Goal: Task Accomplishment & Management: Use online tool/utility

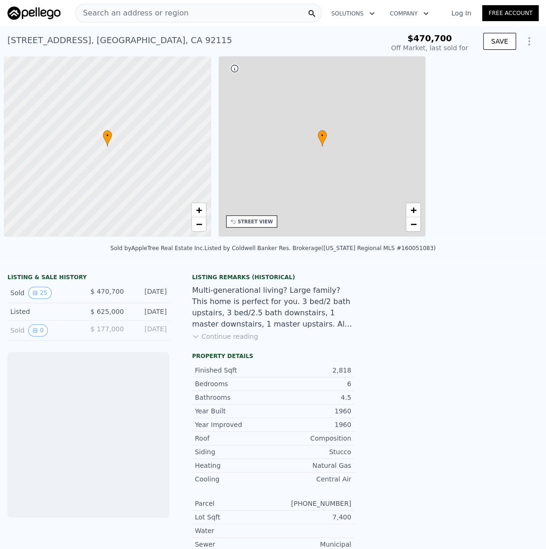
scroll to position [0, 4]
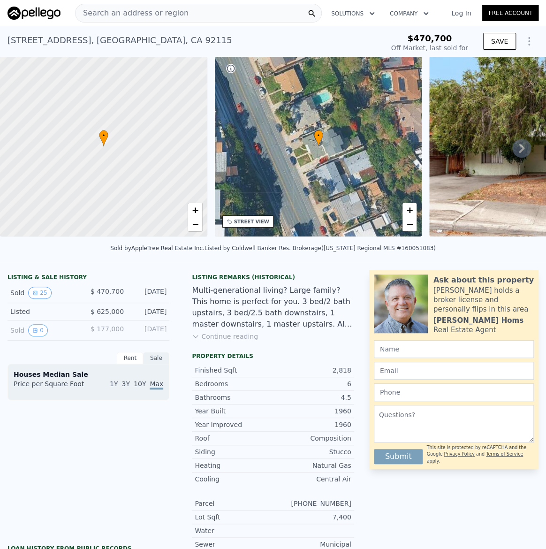
type input "-$ 512,269"
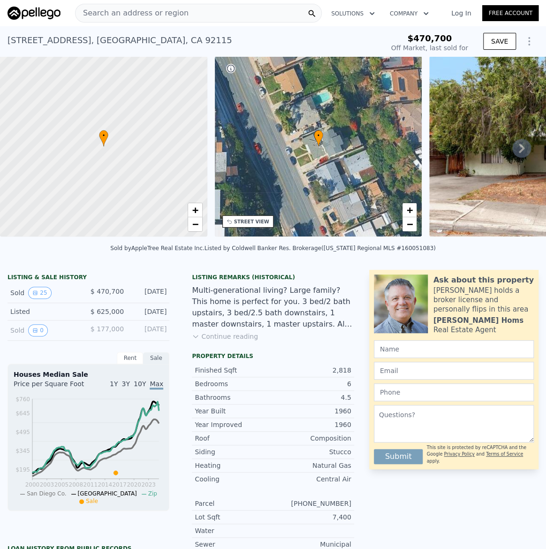
click at [526, 46] on icon "Show Options" at bounding box center [529, 41] width 11 height 11
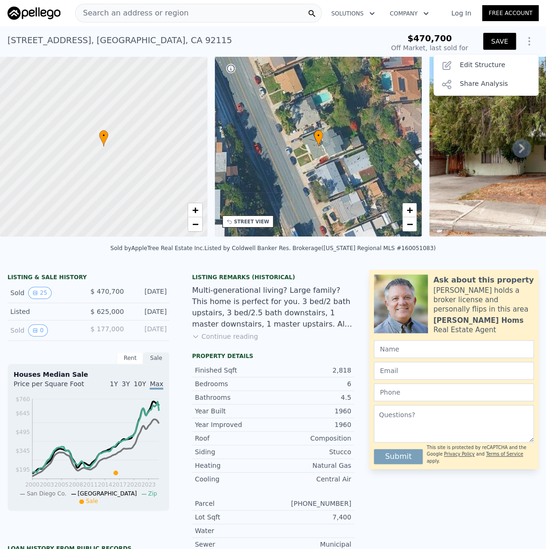
click at [498, 42] on button "SAVE" at bounding box center [499, 41] width 33 height 17
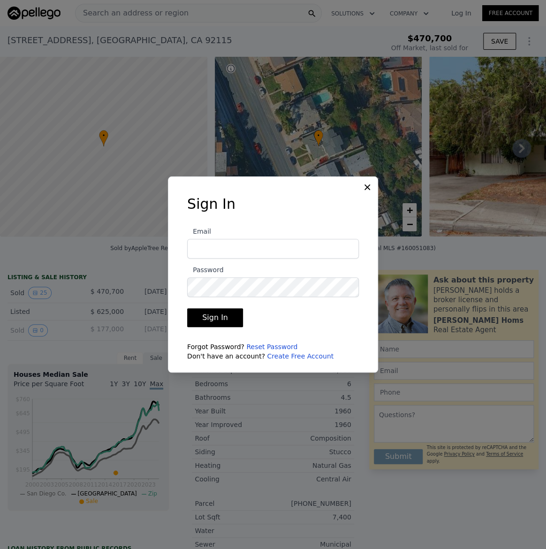
click at [369, 184] on icon at bounding box center [367, 187] width 9 height 9
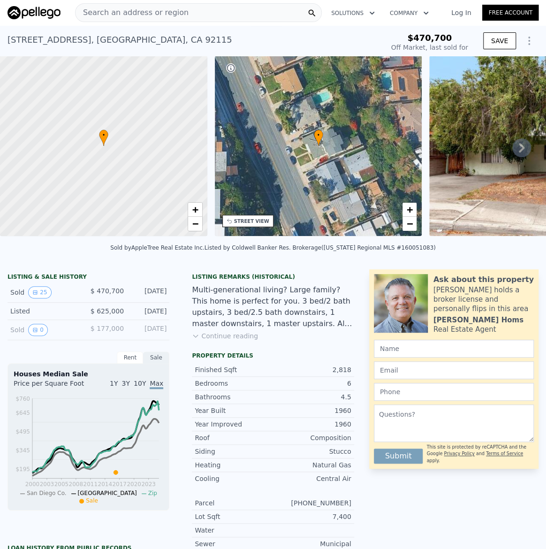
scroll to position [0, 0]
click at [150, 18] on span "Search an address or region" at bounding box center [132, 13] width 113 height 11
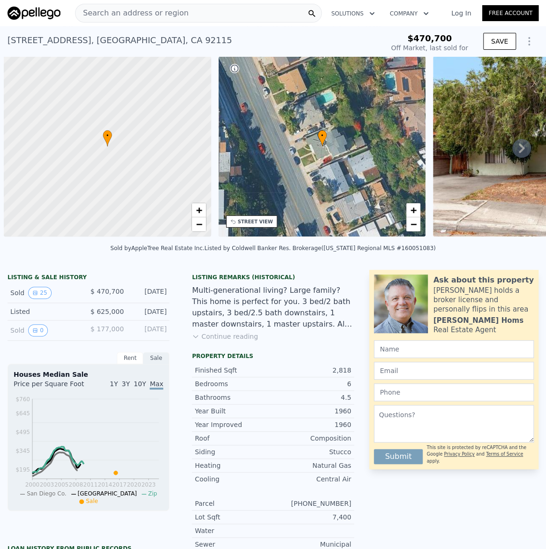
scroll to position [0, 4]
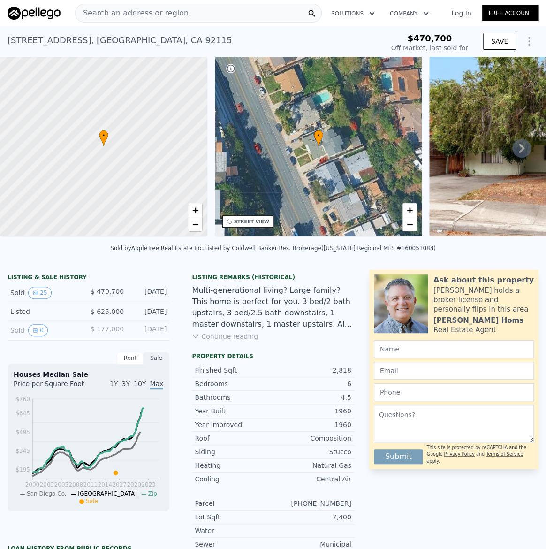
click at [139, 22] on div "Search an address or region" at bounding box center [198, 13] width 247 height 19
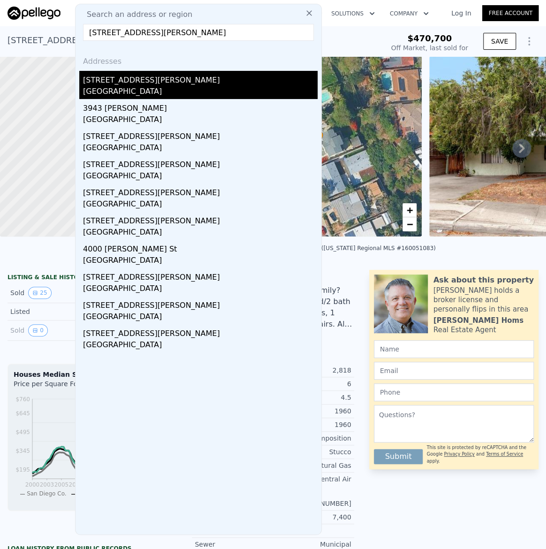
type input "3943 ingraham st"
click at [107, 80] on div "[STREET_ADDRESS][PERSON_NAME]" at bounding box center [200, 78] width 235 height 15
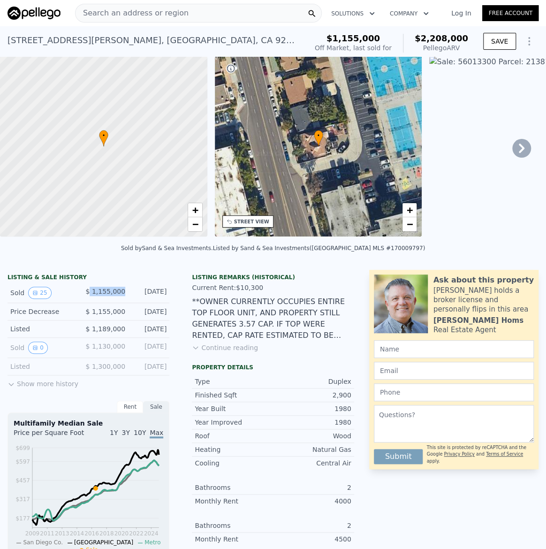
drag, startPoint x: 92, startPoint y: 299, endPoint x: 363, endPoint y: 390, distance: 285.3
click at [127, 297] on div "Sold 25 $ 1,155,000 May 1, 2017" at bounding box center [89, 293] width 162 height 20
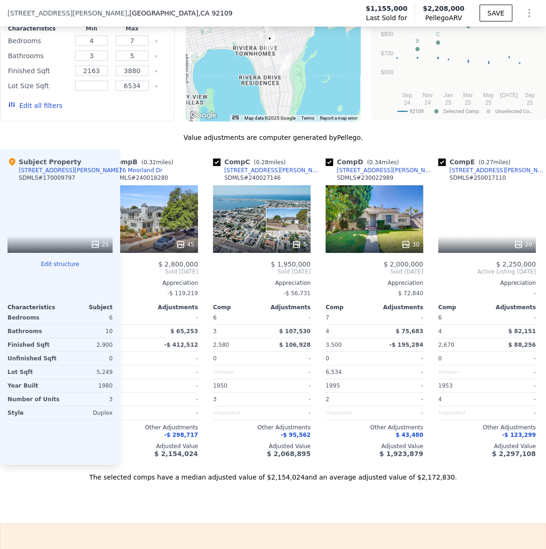
scroll to position [0, 144]
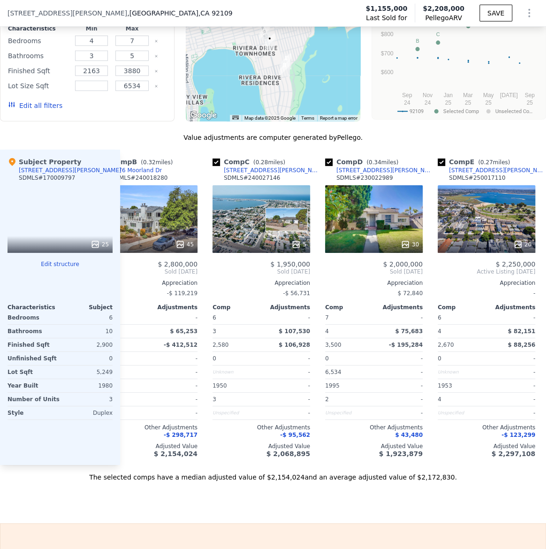
click at [62, 268] on button "Edit structure" at bounding box center [60, 265] width 105 height 8
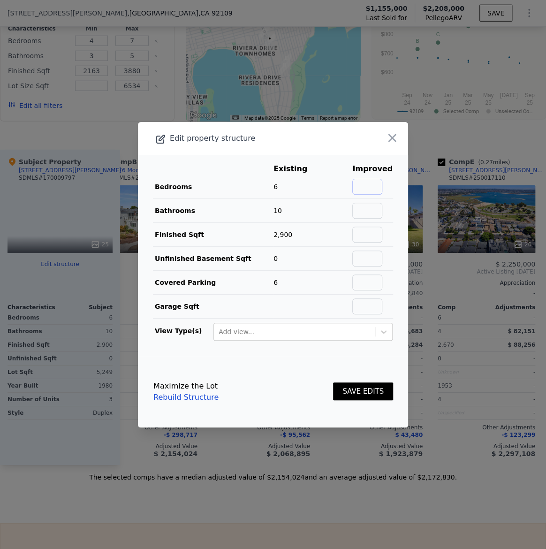
click at [376, 181] on input "text" at bounding box center [368, 187] width 30 height 16
type input "6"
type input "5"
type input "2500"
click at [356, 390] on button "SAVE EDITS" at bounding box center [363, 392] width 60 height 18
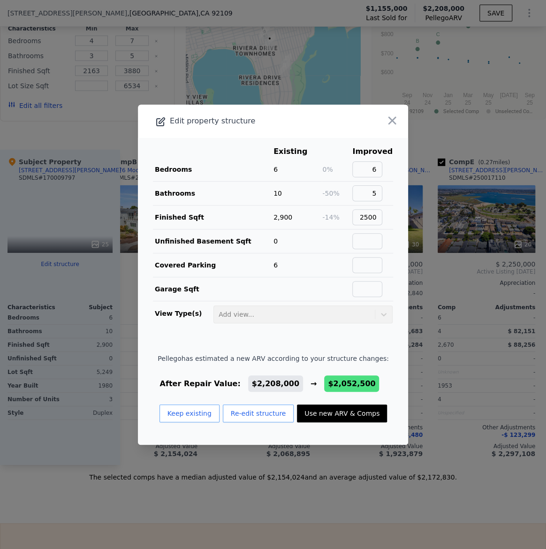
click at [358, 414] on button "Use new ARV & Comps" at bounding box center [342, 414] width 90 height 18
type input "3"
type input "2"
type input "4"
type input "1828"
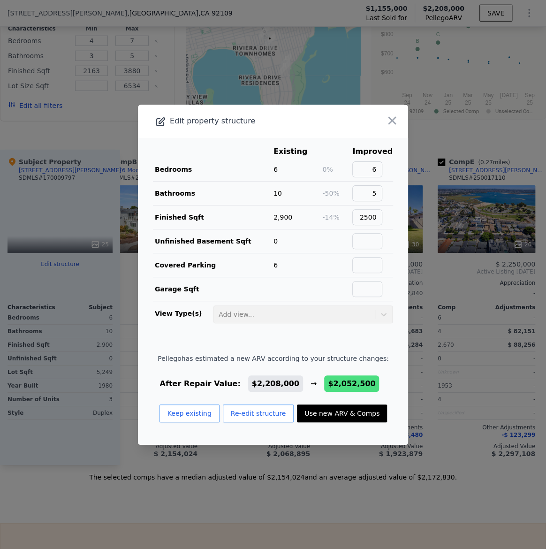
type input "3500"
type input "$ 2,052,500"
type input "$ 673,097"
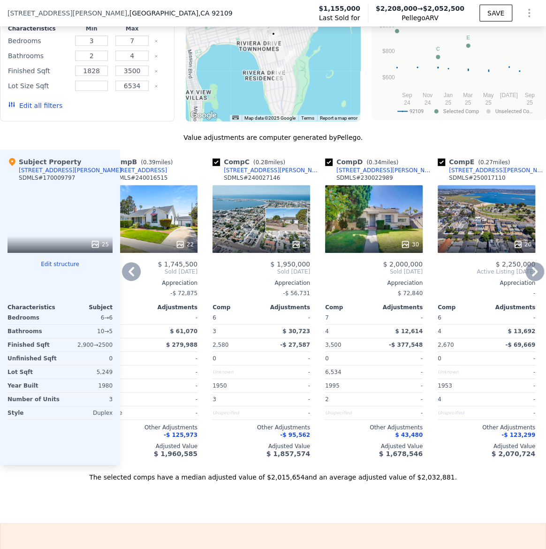
click at [391, 230] on div "30" at bounding box center [374, 219] width 98 height 68
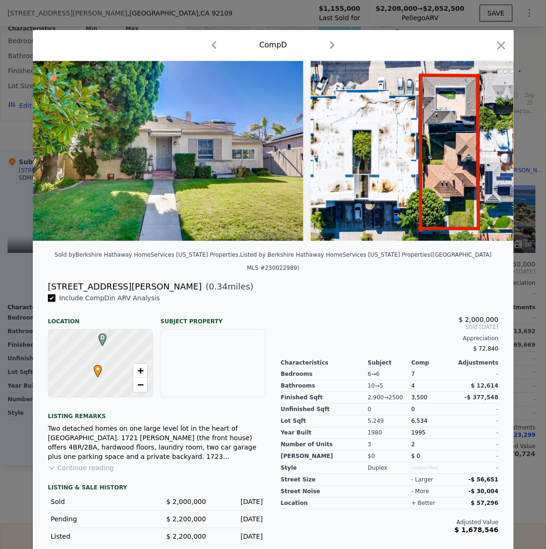
click at [67, 463] on button "Continue reading" at bounding box center [81, 467] width 66 height 9
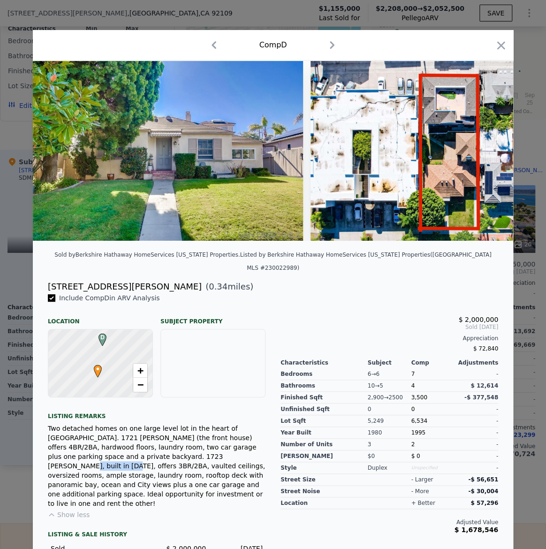
drag, startPoint x: 72, startPoint y: 450, endPoint x: 115, endPoint y: 454, distance: 42.9
click at [115, 454] on div "Two detached homes on one large level lot in the heart of Pacific Beach. 1721 R…" at bounding box center [157, 466] width 218 height 84
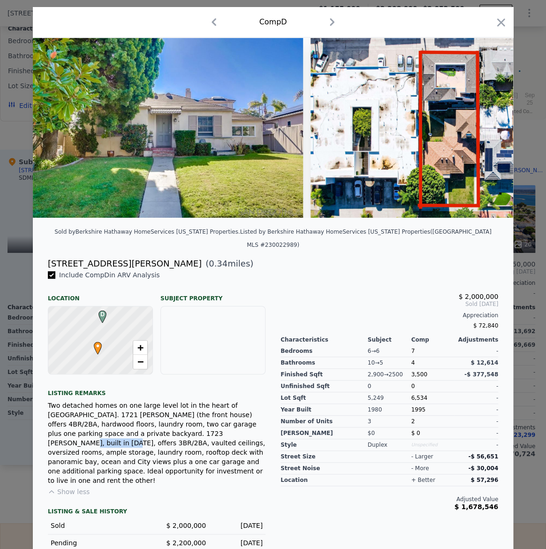
scroll to position [24, 0]
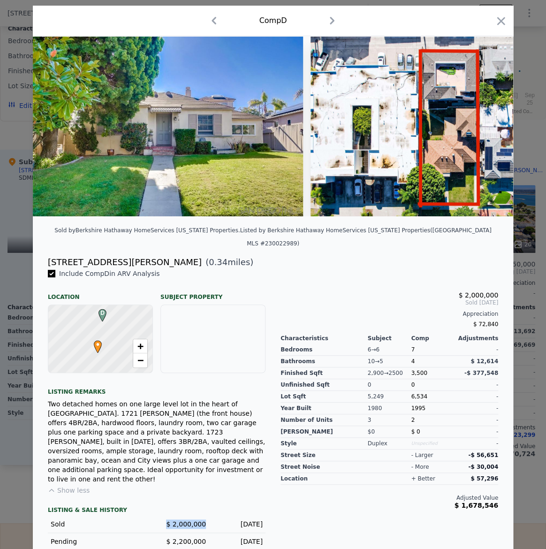
drag, startPoint x: 175, startPoint y: 498, endPoint x: 206, endPoint y: 498, distance: 30.5
click at [206, 516] on div "Sold $ 2,000,000 Jan 7, 2024" at bounding box center [157, 524] width 218 height 17
drag, startPoint x: 43, startPoint y: 424, endPoint x: 77, endPoint y: 441, distance: 37.8
click at [68, 422] on div "Include Comp D in ARV Analysis Location Subject Property D • + − Listing remark…" at bounding box center [156, 418] width 233 height 299
click at [14, 383] on div at bounding box center [273, 274] width 546 height 549
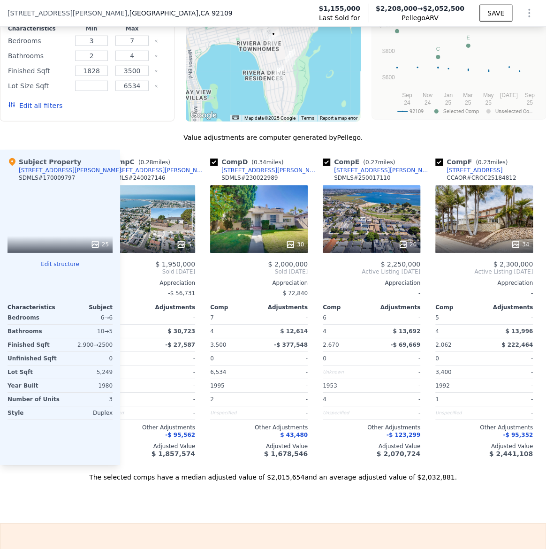
scroll to position [0, 278]
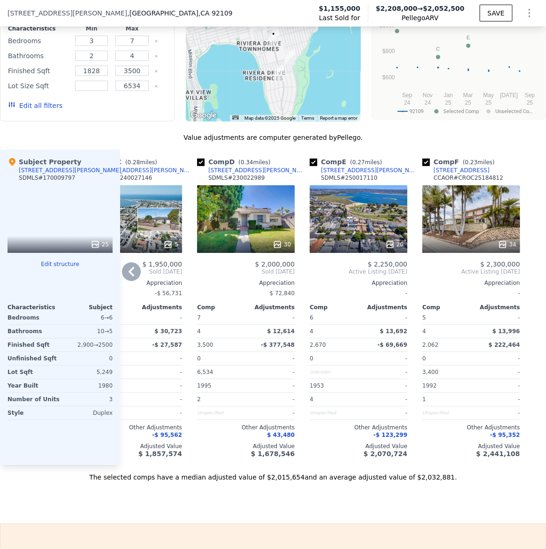
click at [230, 174] on div "1721-23 Reed Ave" at bounding box center [257, 171] width 98 height 8
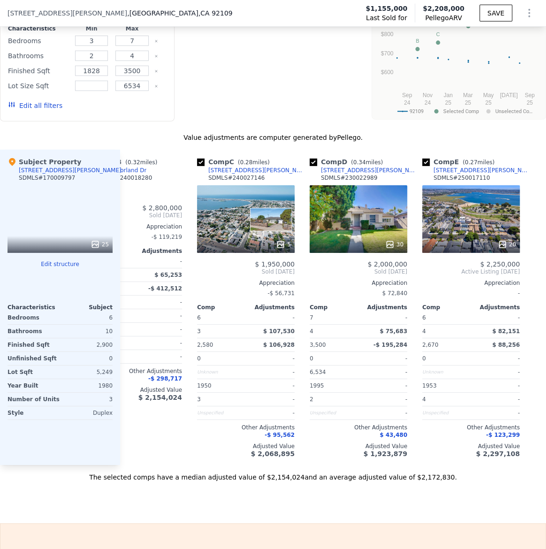
type input "4"
type input "3"
type input "5"
type input "2163"
type input "3880"
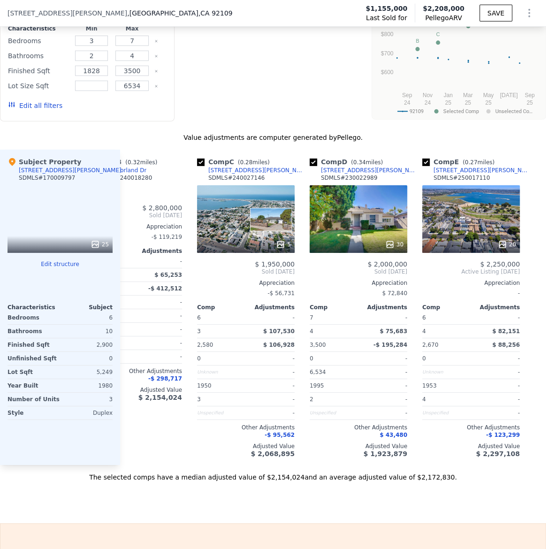
type input "$ 2,208,000"
type input "$ 819,890"
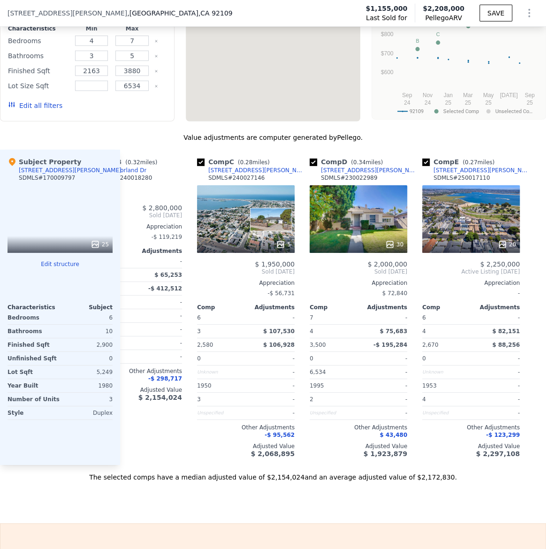
scroll to position [0, 166]
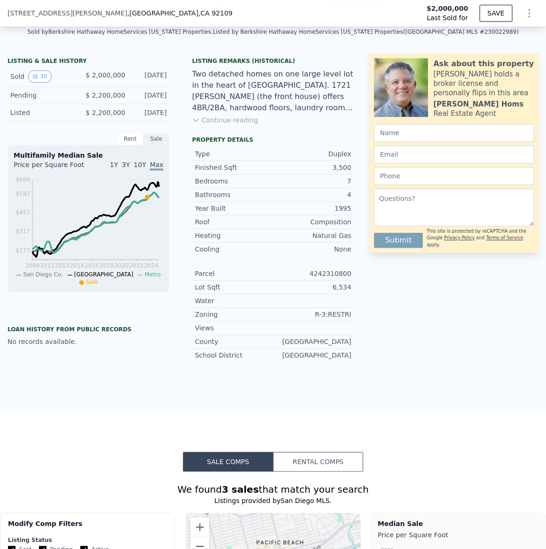
scroll to position [3, 0]
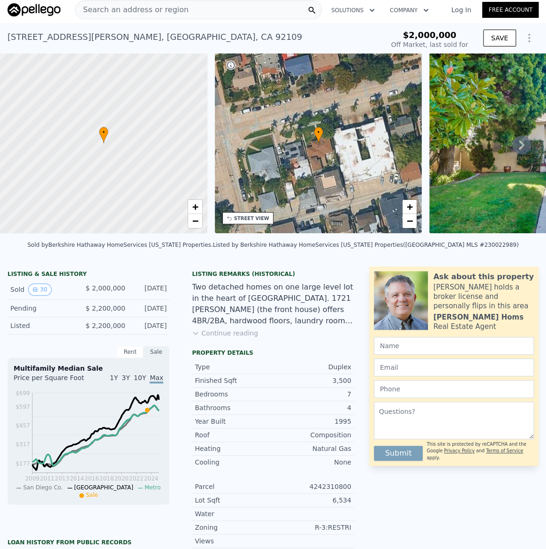
click at [71, 183] on div at bounding box center [103, 143] width 249 height 216
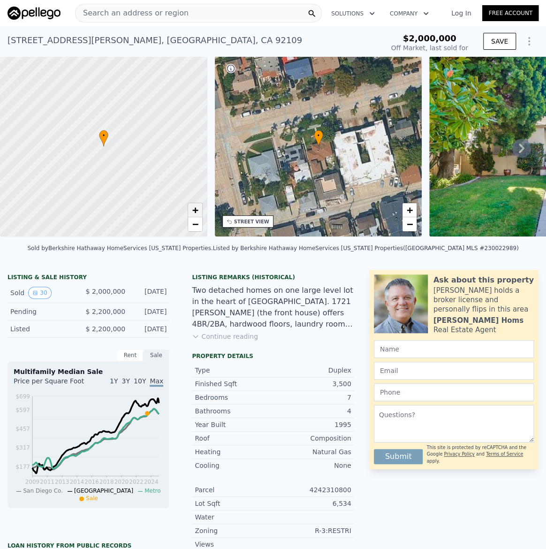
click at [198, 214] on span "+" at bounding box center [195, 210] width 6 height 12
click at [199, 233] on div at bounding box center [103, 146] width 249 height 216
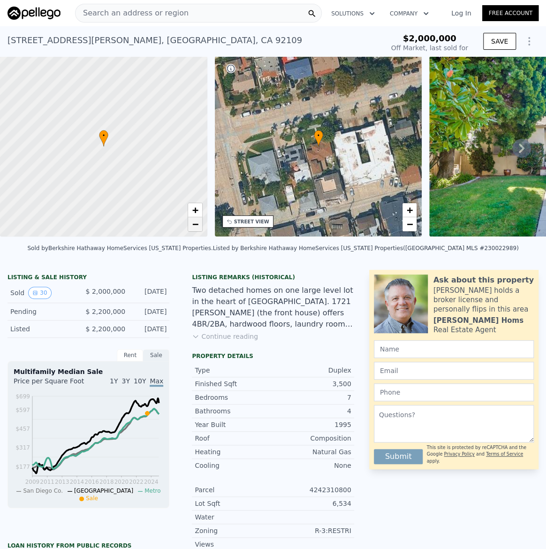
click at [192, 223] on link "−" at bounding box center [195, 224] width 14 height 14
